Goal: Information Seeking & Learning: Learn about a topic

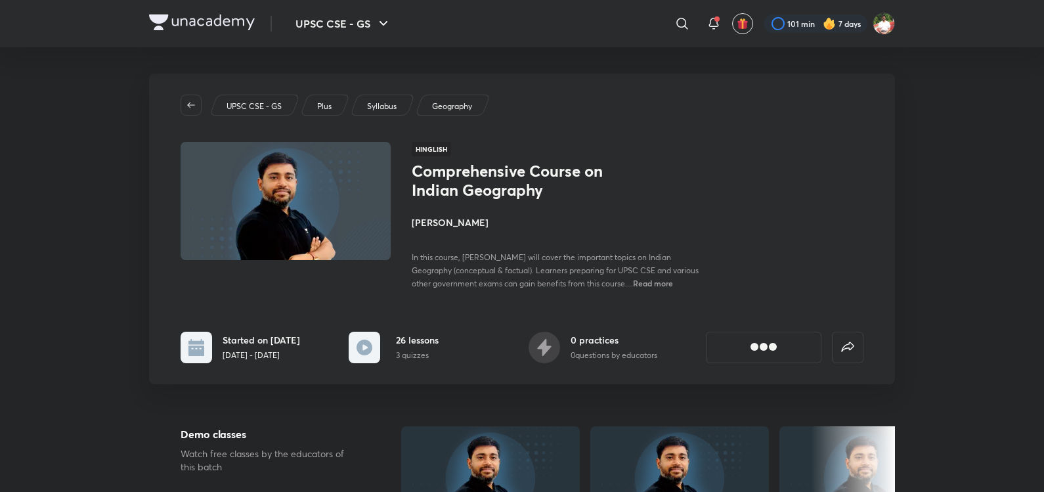
click at [218, 18] on img at bounding box center [202, 22] width 106 height 16
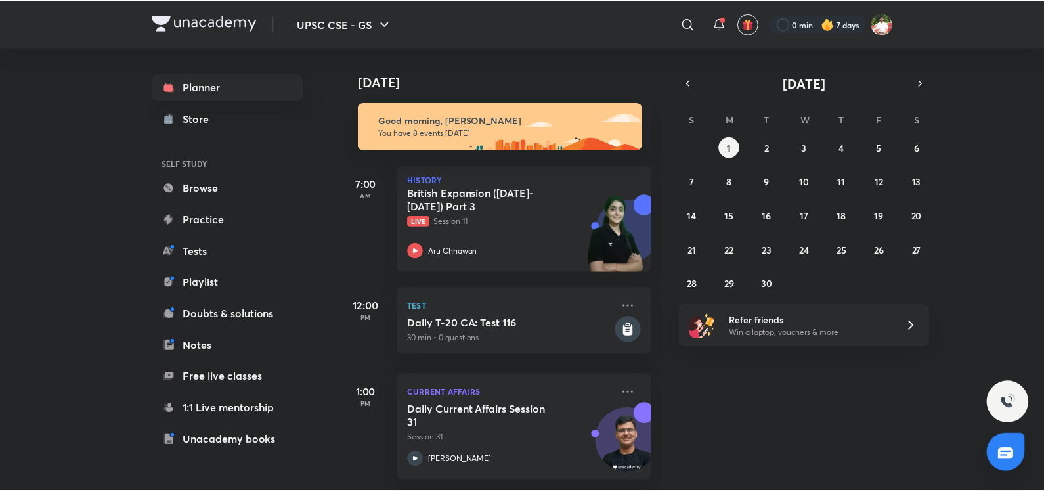
scroll to position [620, 0]
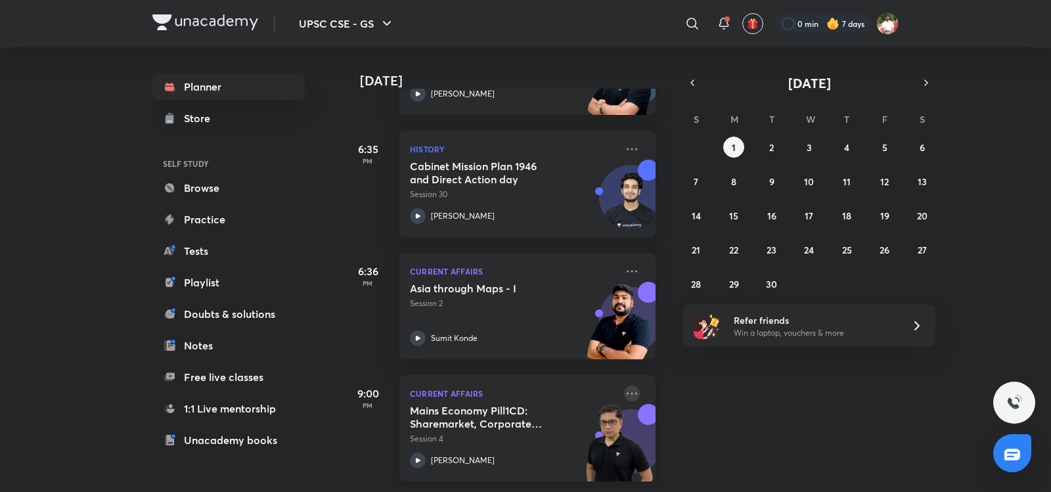
click at [624, 389] on icon at bounding box center [632, 394] width 16 height 16
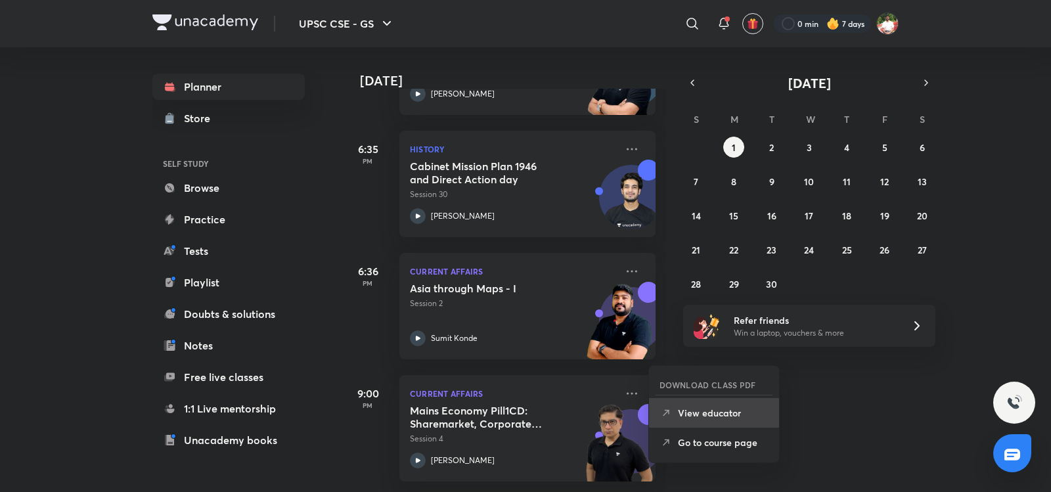
click at [698, 413] on p "View educator" at bounding box center [723, 413] width 91 height 14
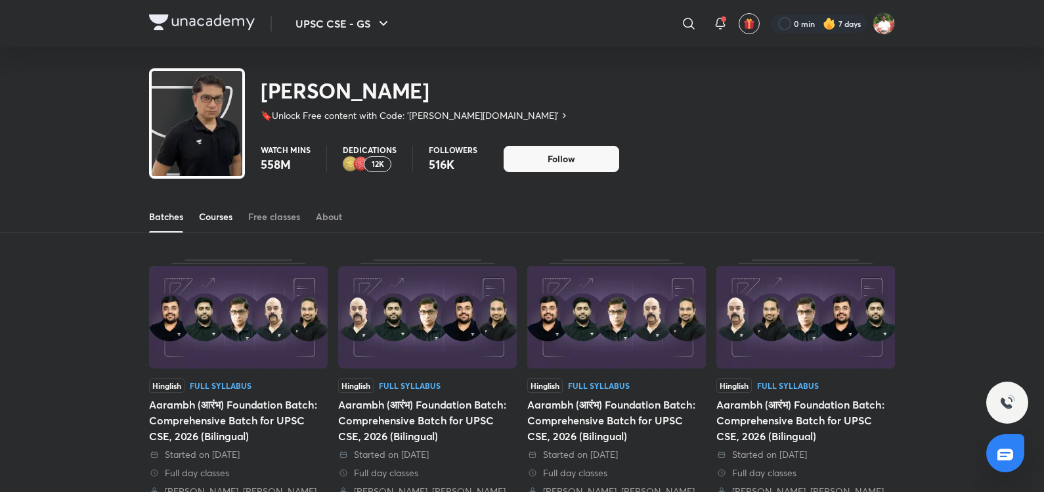
click at [221, 221] on div "Courses" at bounding box center [215, 216] width 33 height 13
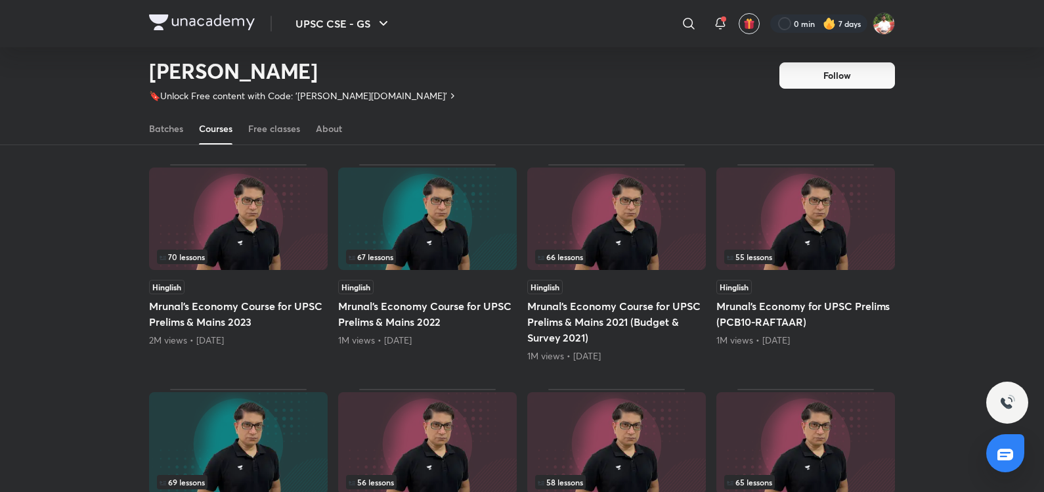
scroll to position [74, 0]
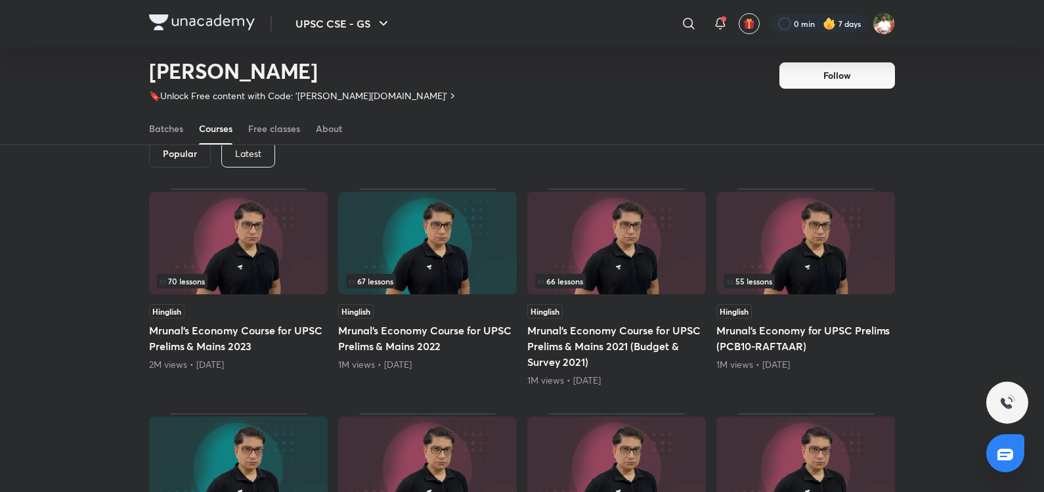
click at [254, 152] on p "Latest" at bounding box center [248, 153] width 26 height 11
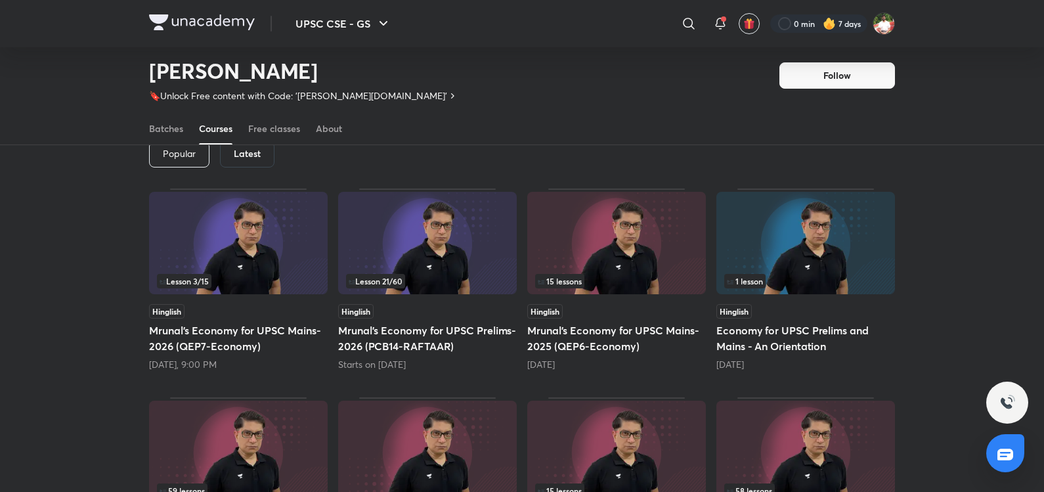
click at [424, 323] on h5 "Mrunal’s Economy for UPSC Prelims-2026 (PCB14-RAFTAAR)" at bounding box center [427, 338] width 179 height 32
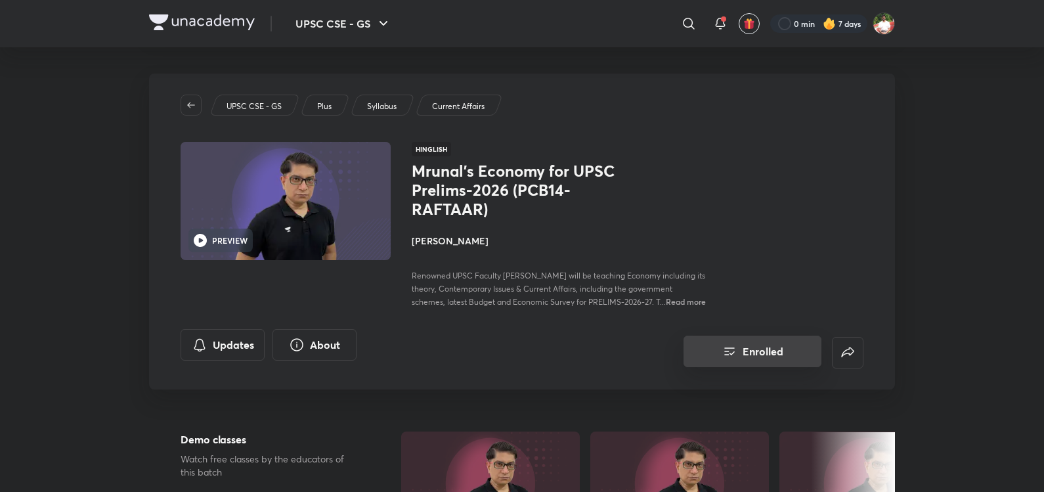
click at [761, 363] on button "Enrolled" at bounding box center [753, 352] width 138 height 32
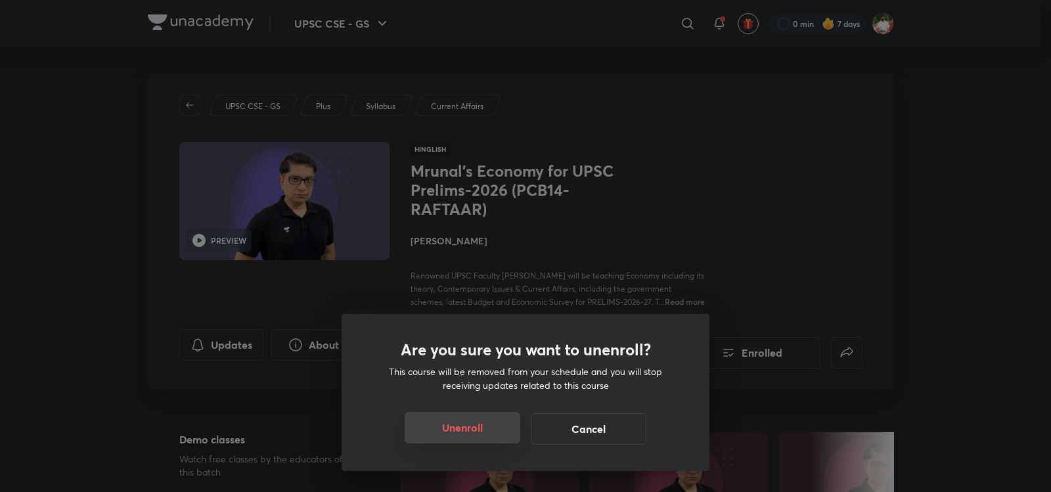
click at [518, 420] on button "Unenroll" at bounding box center [463, 428] width 116 height 32
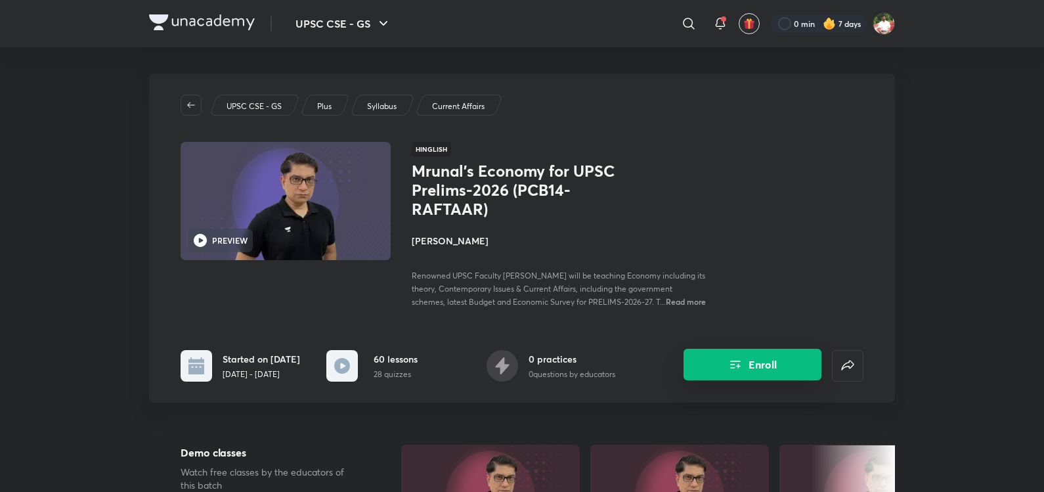
click at [726, 370] on button "Enroll" at bounding box center [753, 365] width 138 height 32
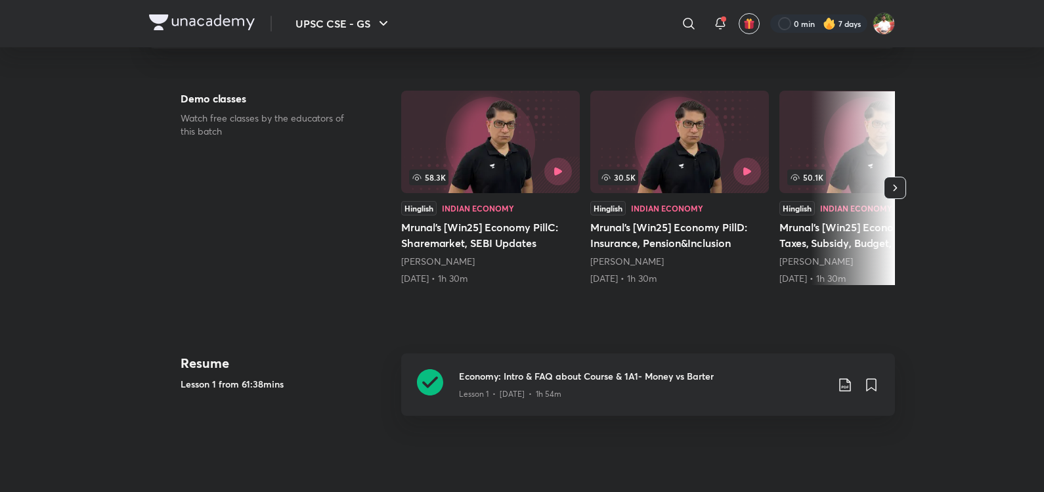
scroll to position [460, 0]
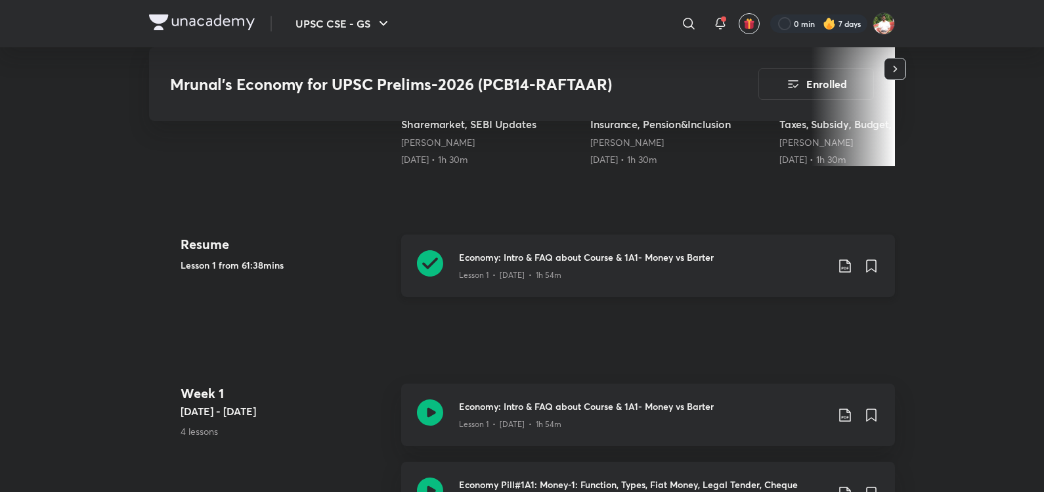
click at [409, 288] on div "Economy: Intro & FAQ about Course & 1A1- Money vs Barter Lesson 1 • [DATE] • 1h…" at bounding box center [648, 265] width 494 height 62
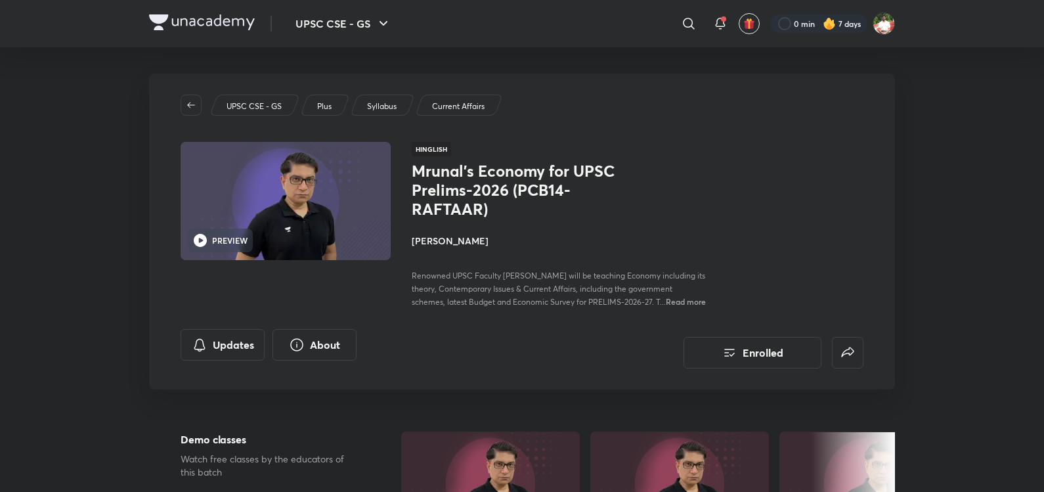
click at [196, 34] on div "UPSC CSE - GS ​ 0 min 7 days" at bounding box center [522, 23] width 746 height 47
click at [205, 21] on img at bounding box center [202, 22] width 106 height 16
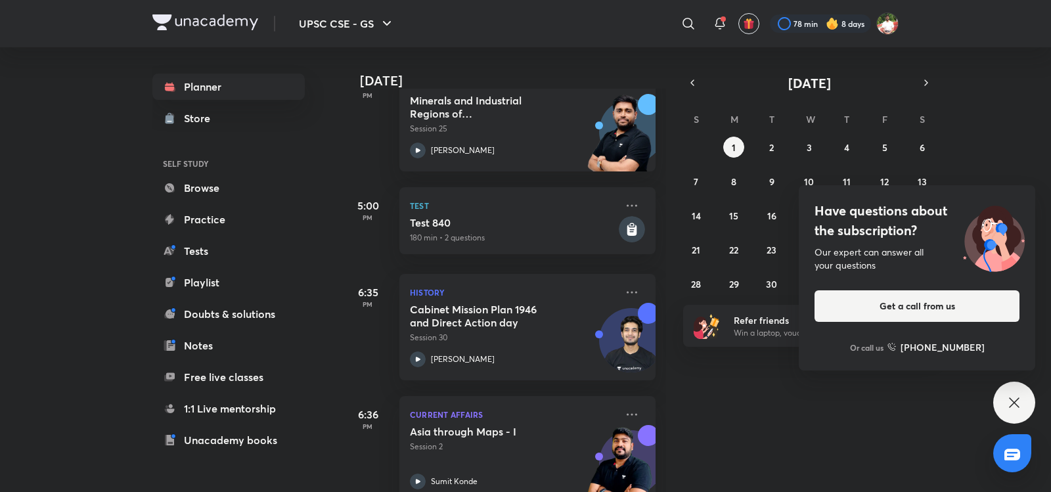
scroll to position [707, 0]
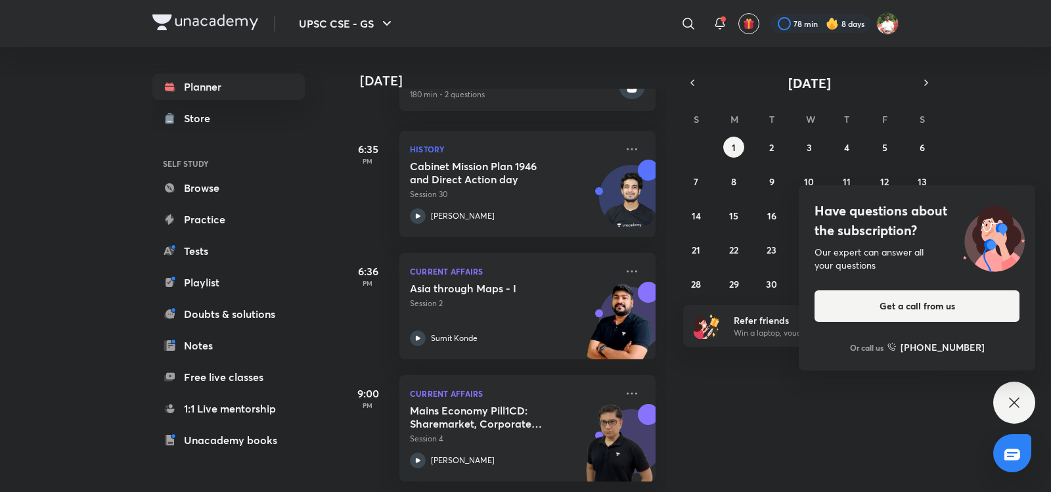
click at [1017, 398] on icon at bounding box center [1014, 403] width 16 height 16
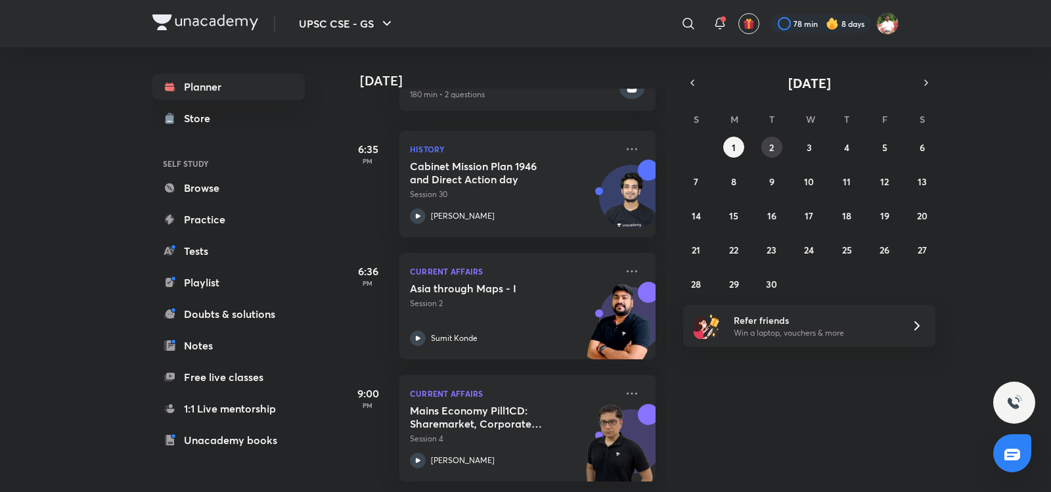
click at [763, 152] on button "2" at bounding box center [771, 147] width 21 height 21
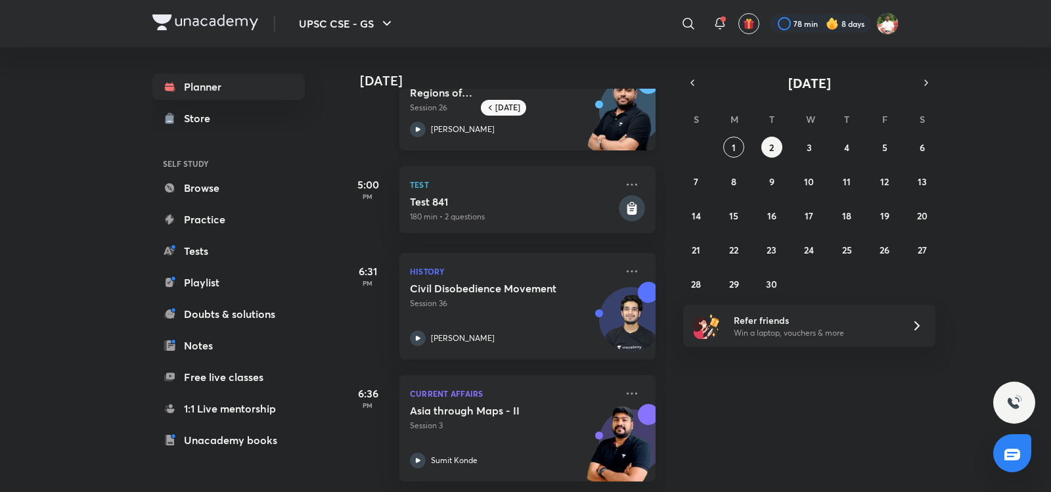
scroll to position [0, 0]
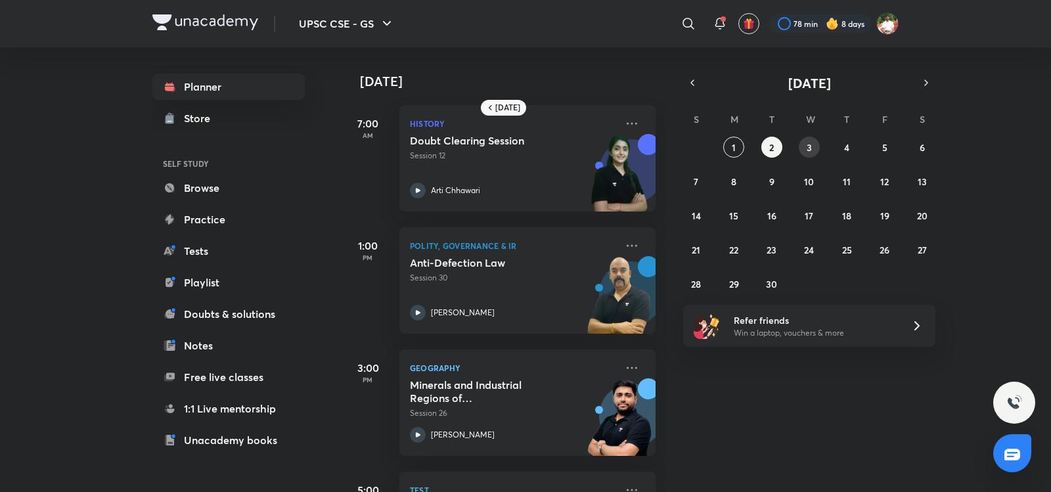
click at [801, 157] on div "31 1 2 3 4 5 6 7 8 9 10 11 12 13 14 15 16 17 18 19 20 21 22 23 24 25 26 27 28 2…" at bounding box center [809, 216] width 252 height 158
click at [804, 145] on button "3" at bounding box center [809, 147] width 21 height 21
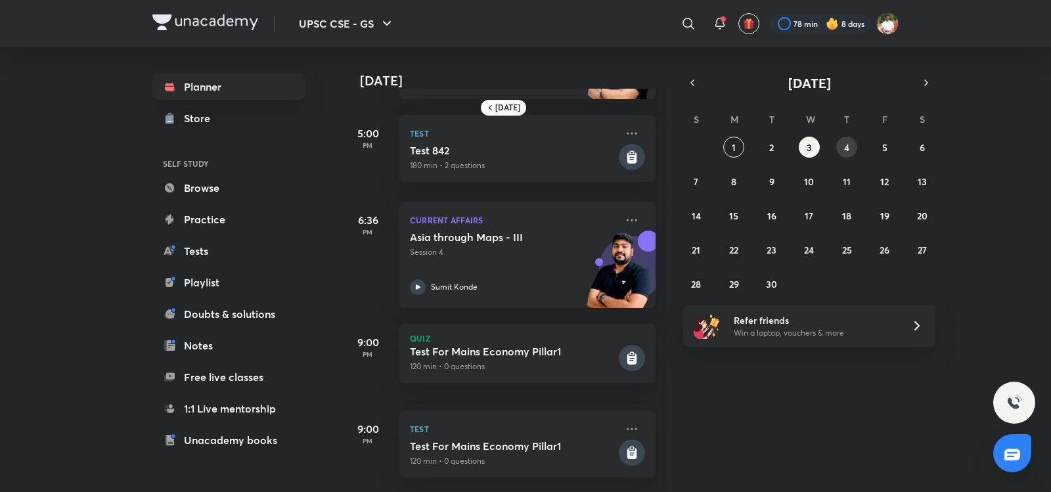
click at [854, 146] on button "4" at bounding box center [846, 147] width 21 height 21
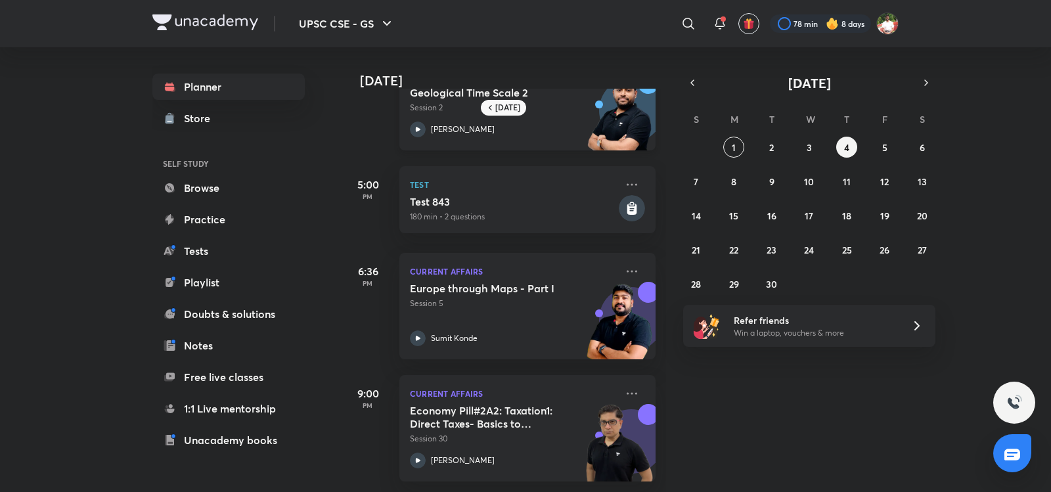
scroll to position [315, 0]
click at [627, 392] on icon at bounding box center [632, 393] width 11 height 2
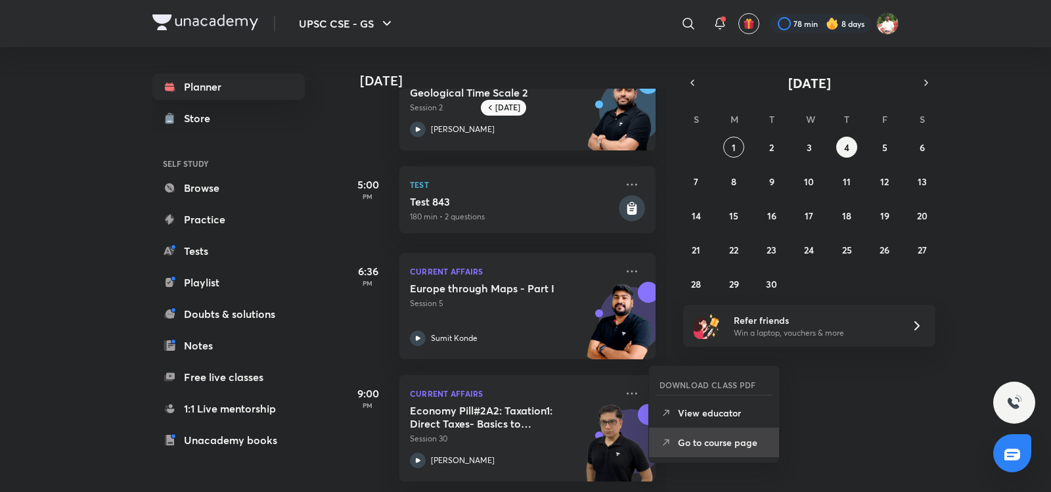
click at [692, 443] on p "Go to course page" at bounding box center [723, 442] width 91 height 14
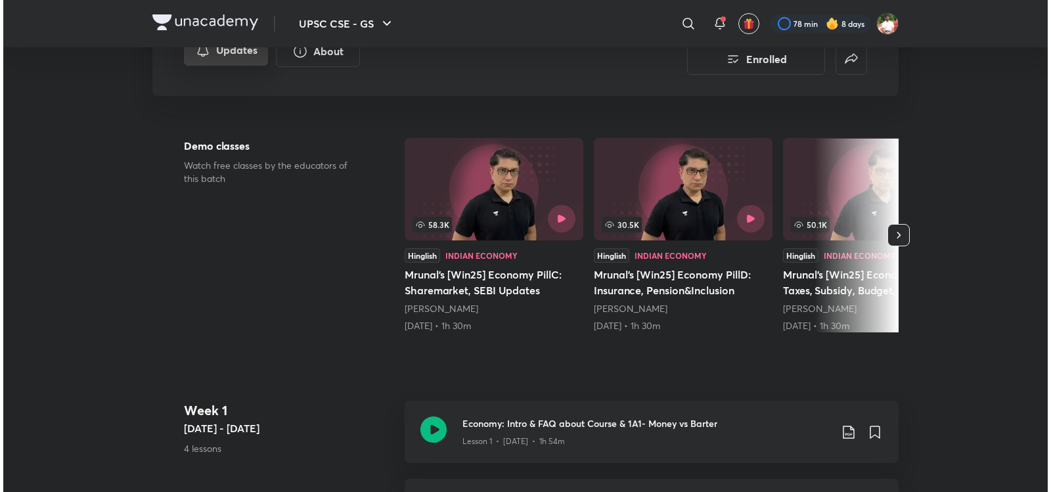
scroll to position [153, 0]
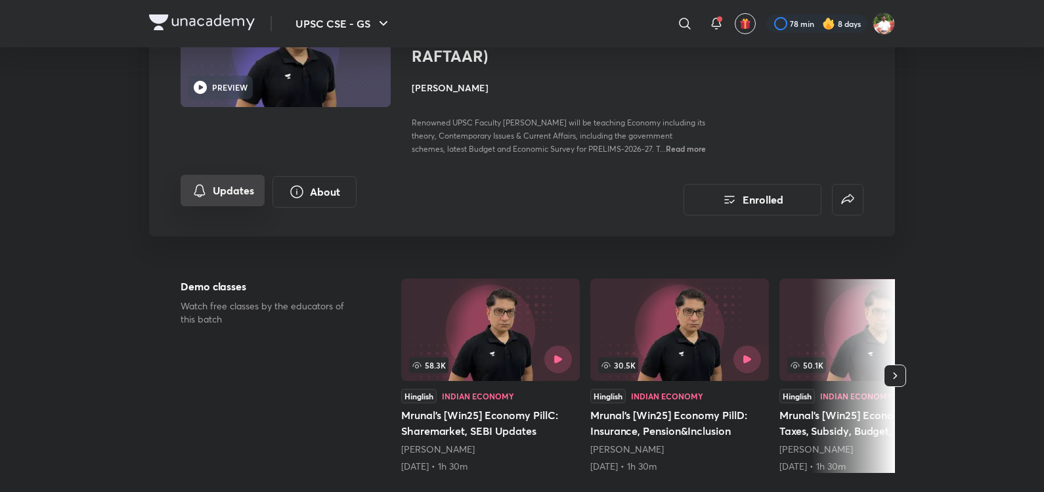
click at [200, 198] on icon "Updates" at bounding box center [200, 191] width 16 height 16
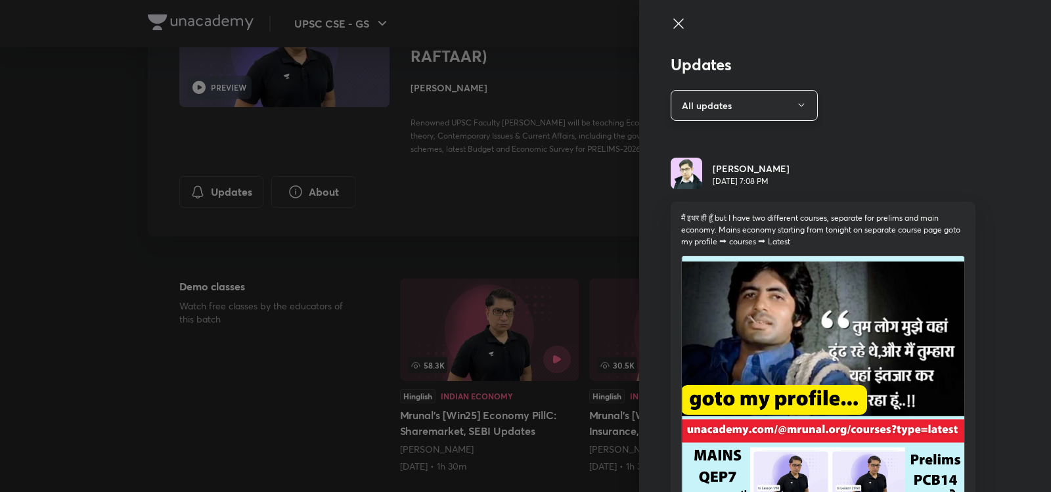
click at [776, 97] on button "All updates" at bounding box center [744, 105] width 147 height 31
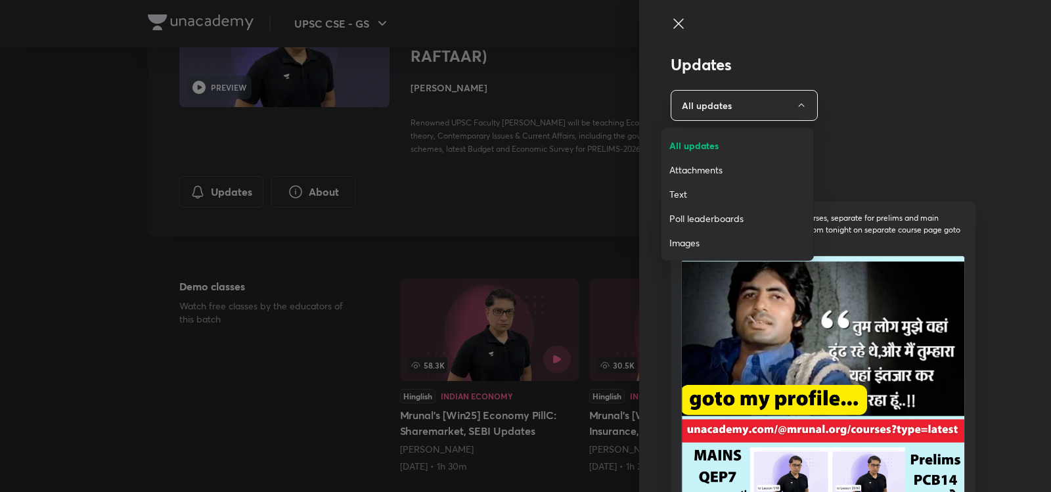
click at [709, 170] on span "Attachments" at bounding box center [737, 170] width 136 height 14
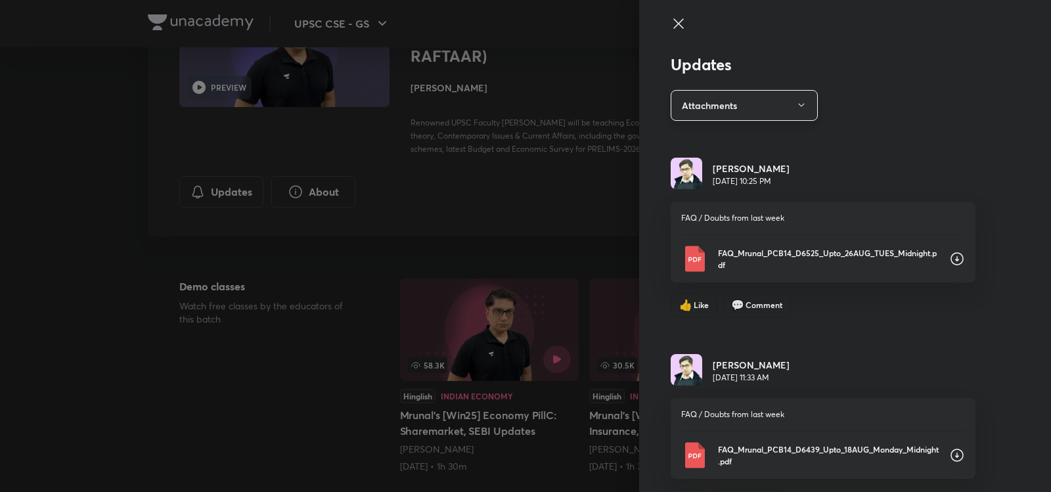
click at [761, 114] on button "Attachments" at bounding box center [744, 105] width 147 height 31
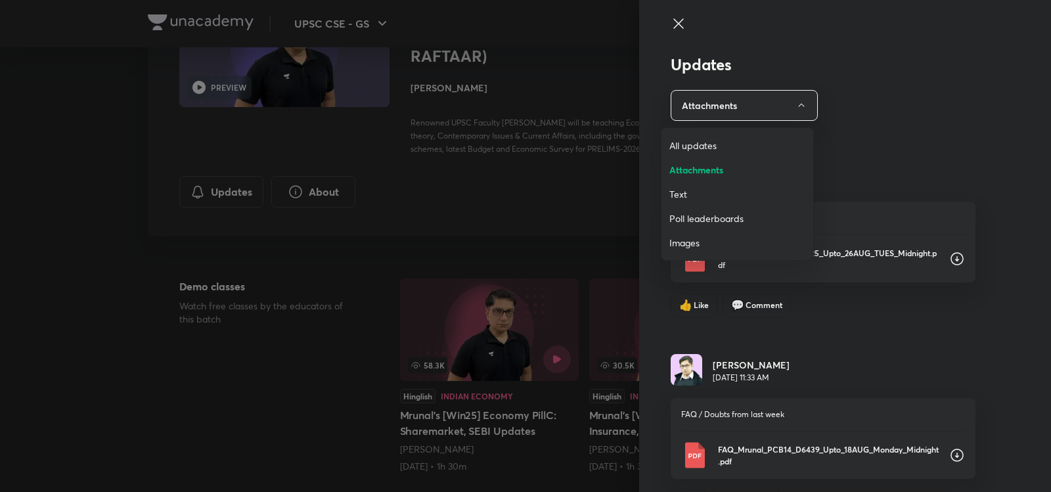
click at [698, 140] on span "All updates" at bounding box center [737, 146] width 136 height 14
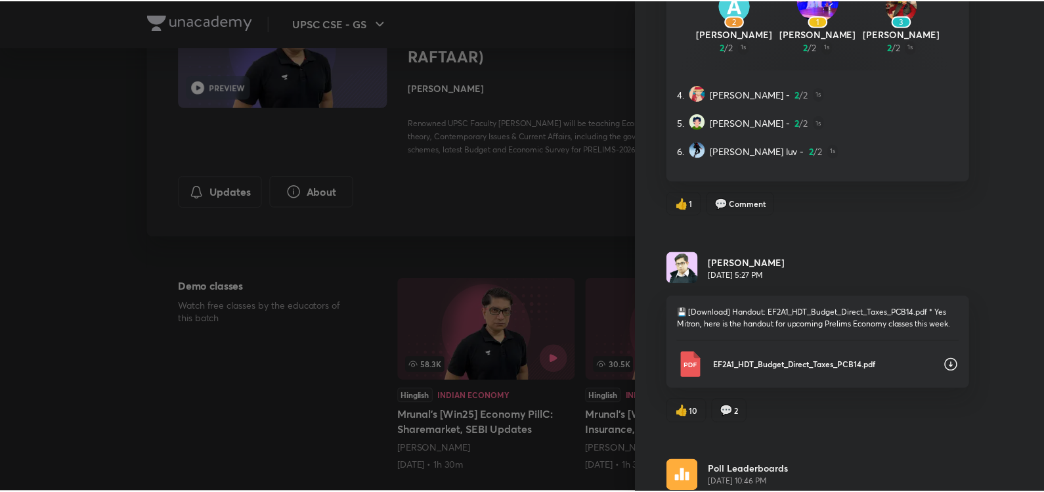
scroll to position [0, 0]
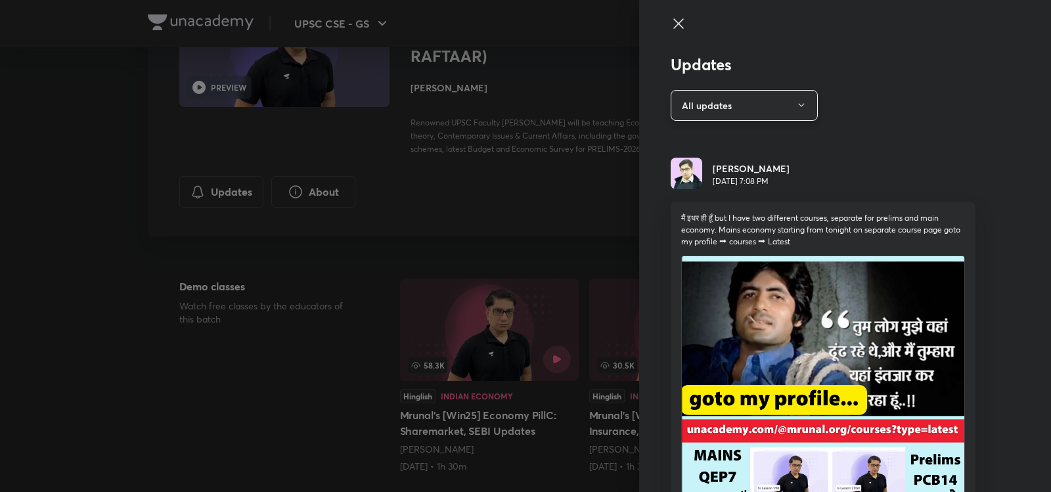
click at [723, 91] on button "All updates" at bounding box center [744, 105] width 147 height 31
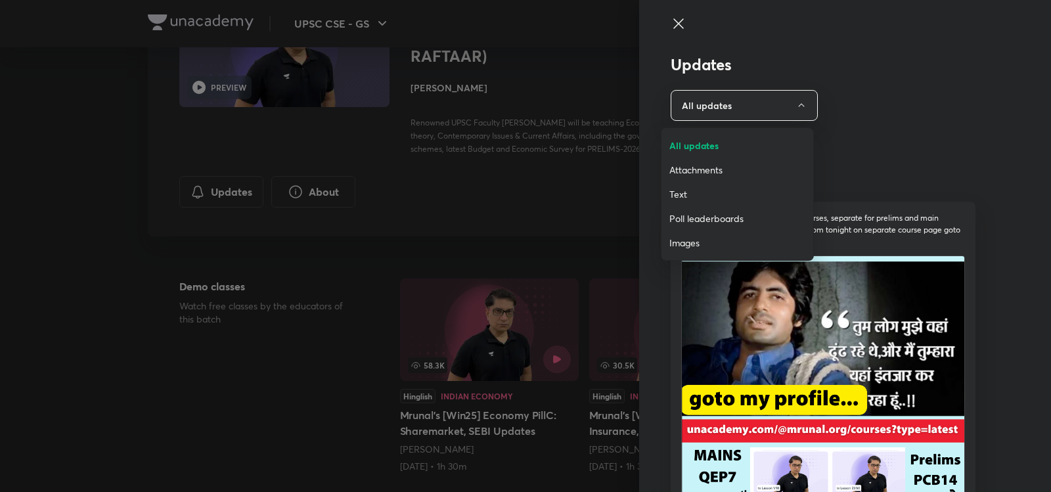
click at [702, 167] on span "Attachments" at bounding box center [737, 170] width 136 height 14
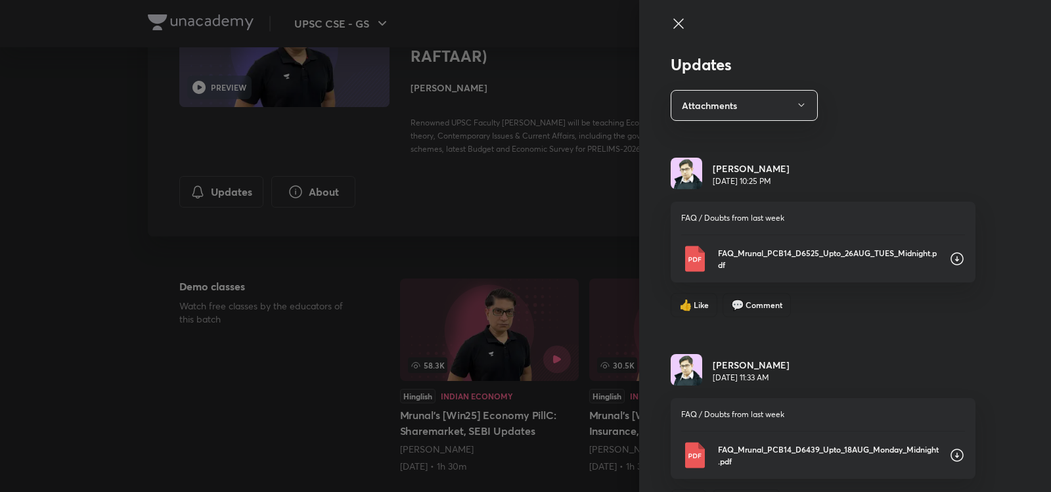
click at [410, 308] on div at bounding box center [525, 246] width 1051 height 492
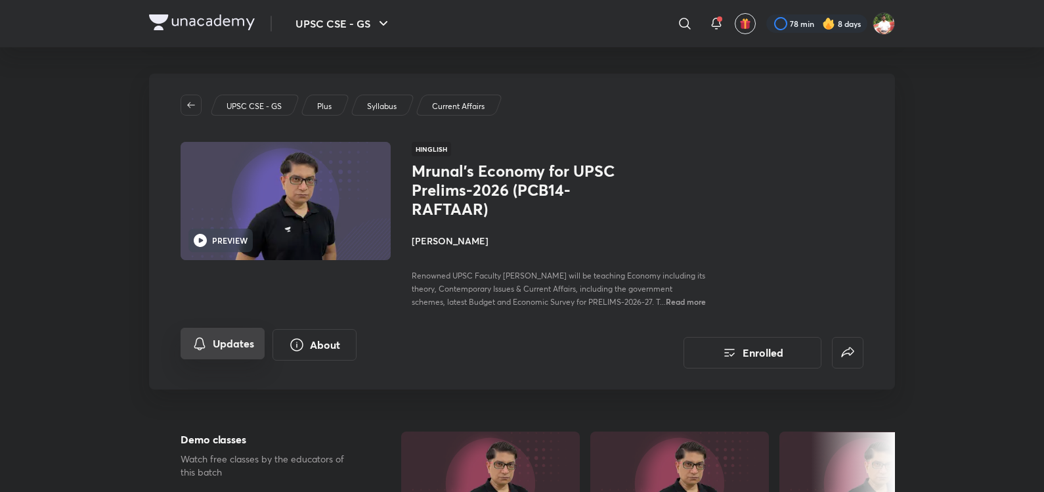
click at [233, 358] on button "Updates" at bounding box center [223, 344] width 84 height 32
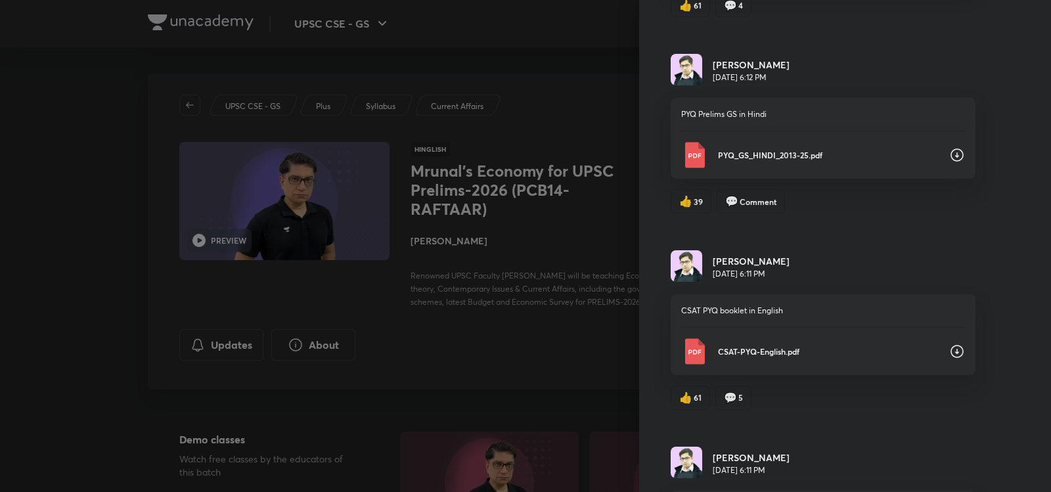
scroll to position [3817, 0]
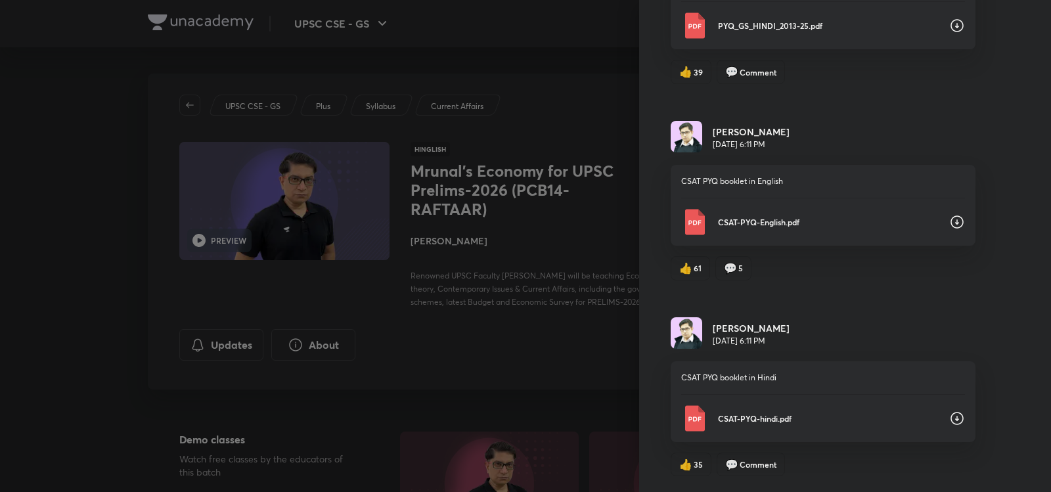
click at [917, 215] on div "CSAT-PYQ-English.pdf" at bounding box center [823, 222] width 284 height 26
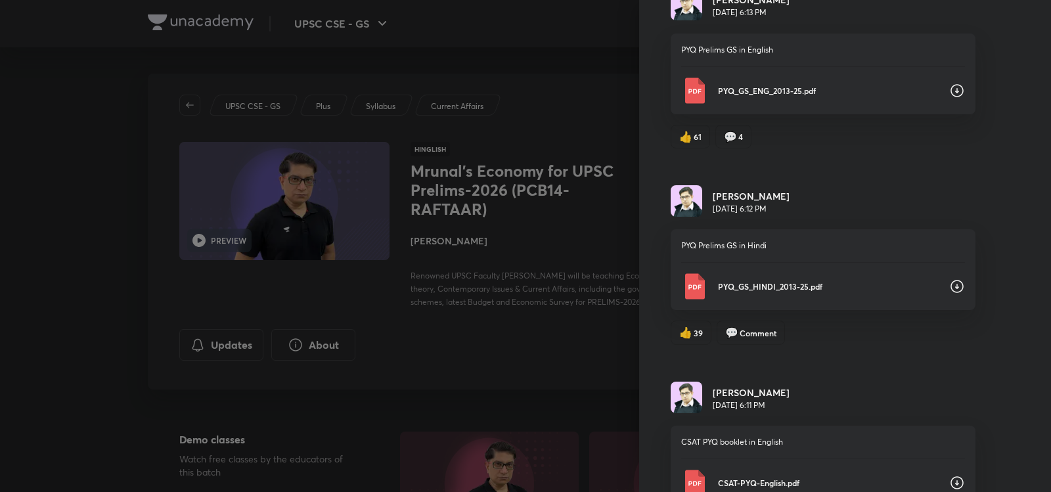
scroll to position [3510, 0]
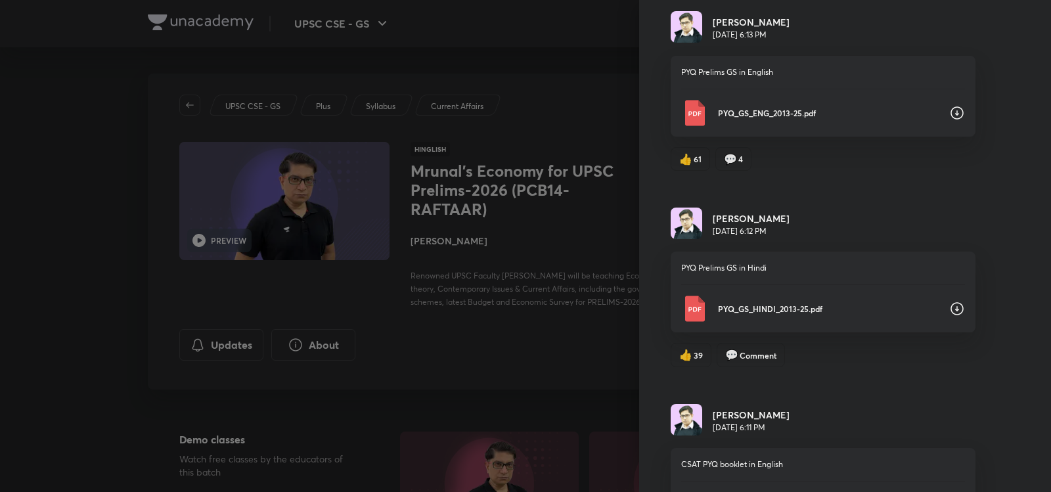
click at [870, 119] on p "PYQ_GS_ENG_2013-25.pdf" at bounding box center [828, 113] width 221 height 12
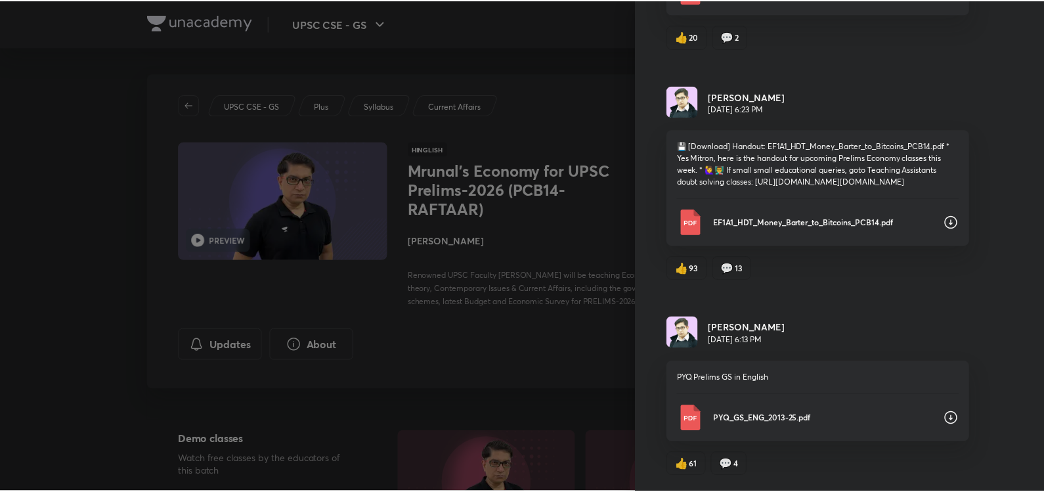
scroll to position [3051, 0]
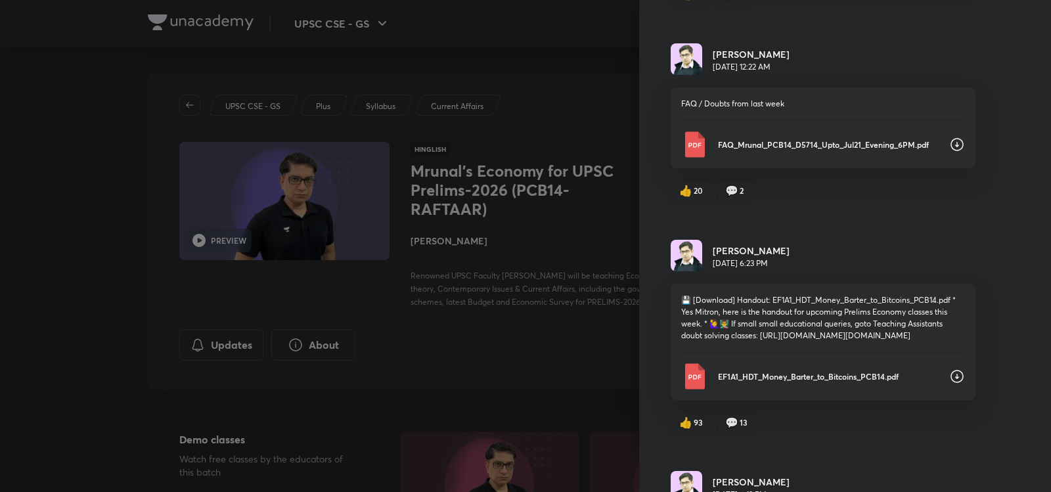
click at [903, 389] on div "EF1A1_HDT_Money_Barter_to_Bitcoins_PCB14.pdf" at bounding box center [823, 376] width 284 height 26
click at [354, 210] on div at bounding box center [525, 246] width 1051 height 492
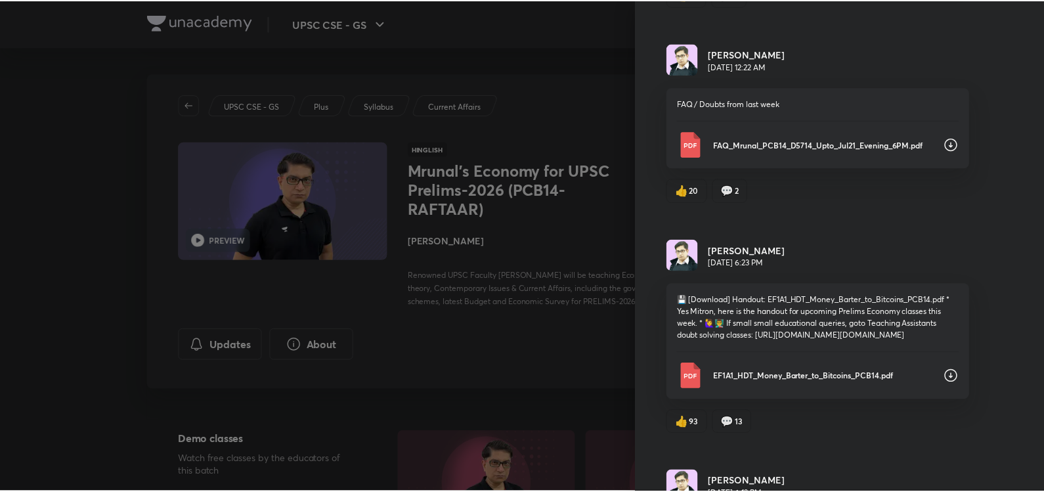
scroll to position [0, 0]
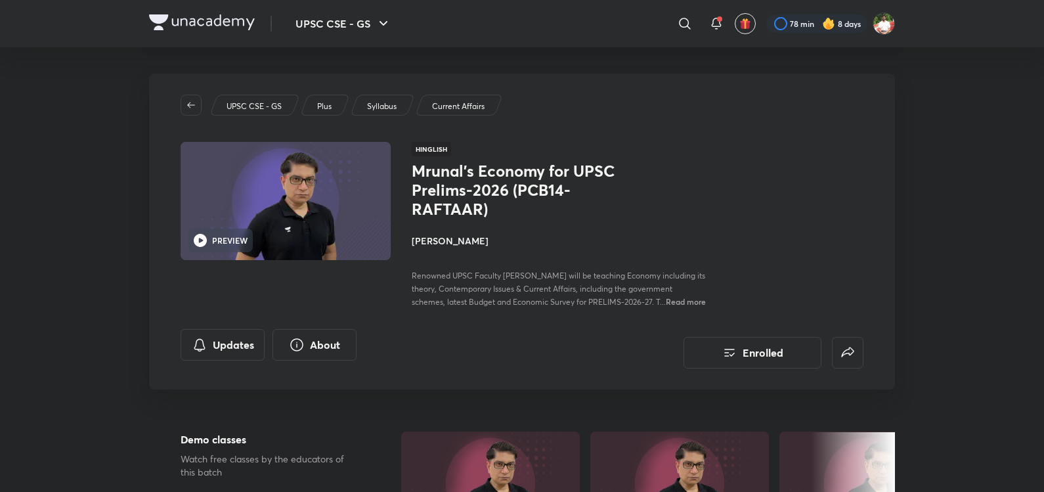
click at [237, 30] on img at bounding box center [202, 22] width 106 height 16
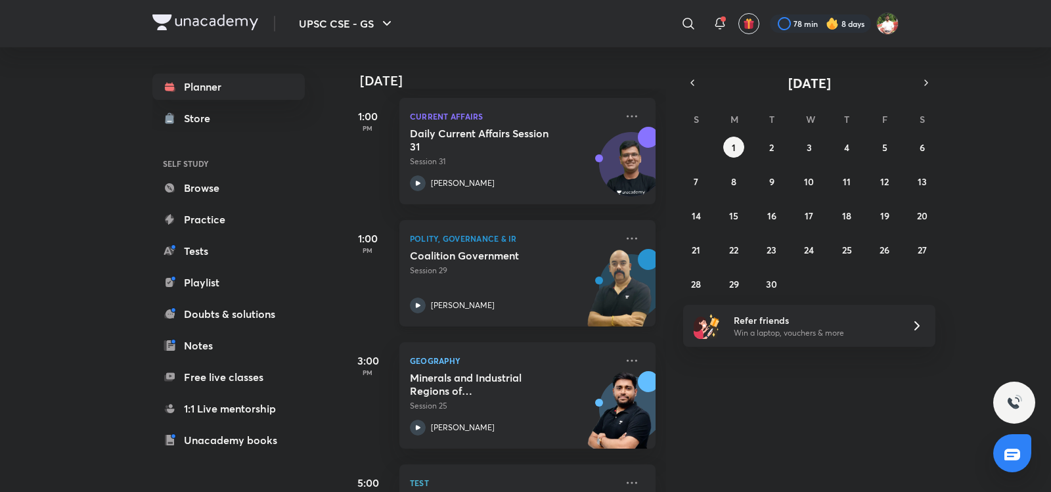
scroll to position [247, 0]
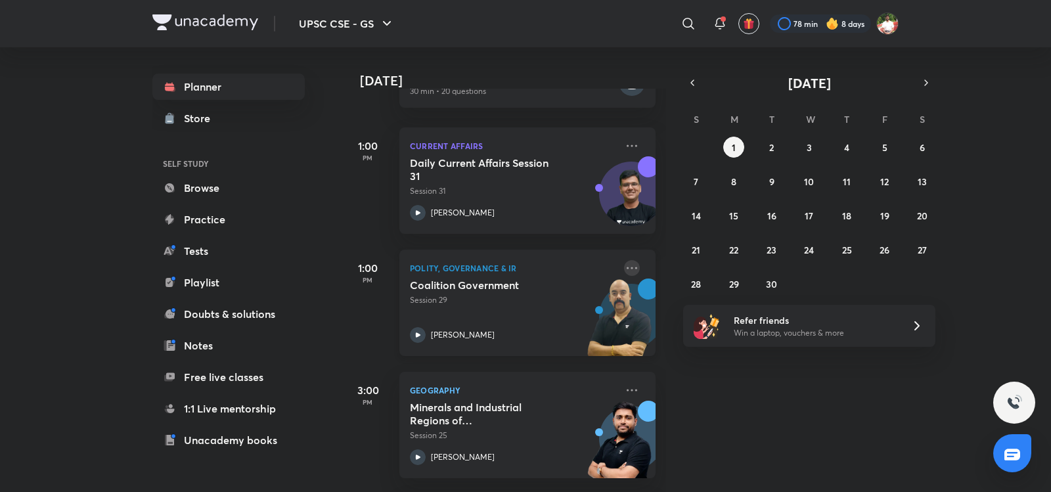
click at [627, 269] on icon at bounding box center [632, 268] width 11 height 2
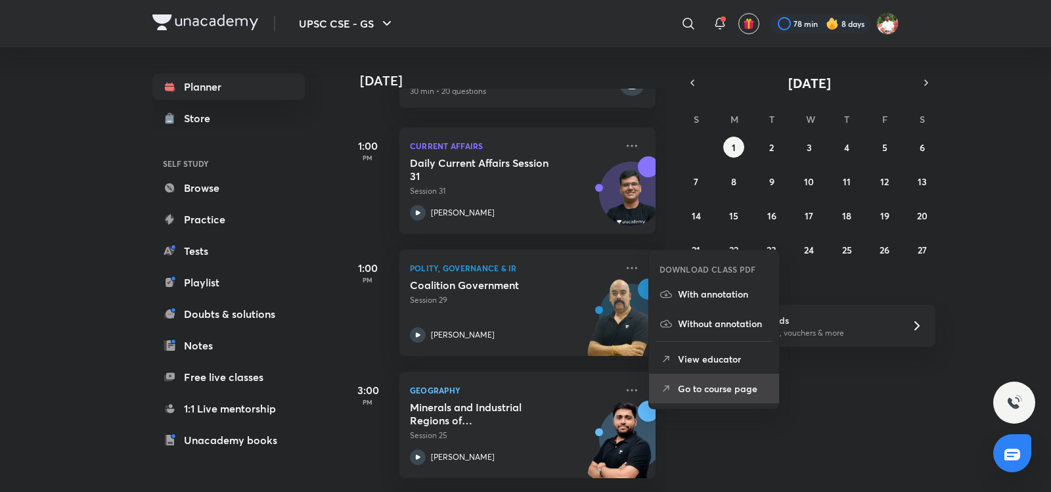
click at [711, 393] on p "Go to course page" at bounding box center [723, 389] width 91 height 14
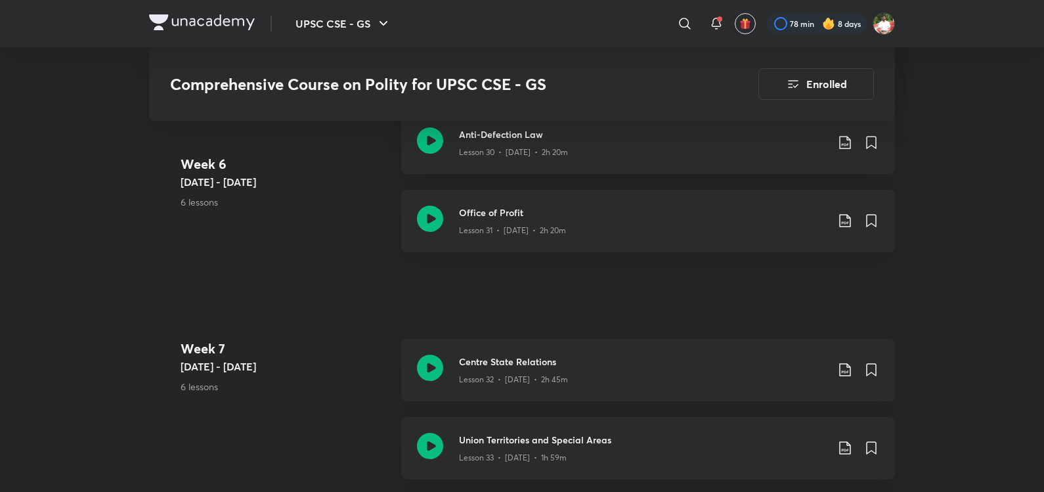
scroll to position [3371, 0]
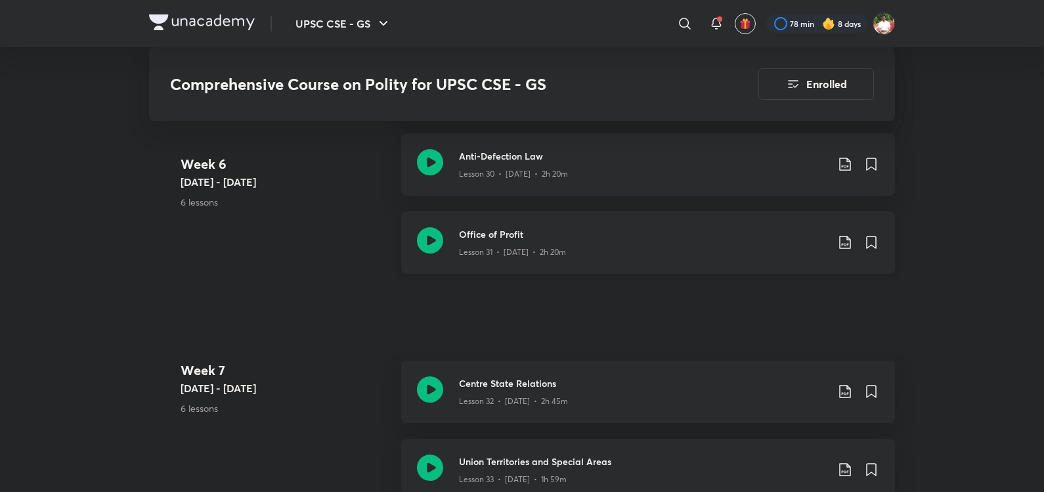
click at [428, 244] on icon at bounding box center [430, 240] width 26 height 26
